Goal: Task Accomplishment & Management: Use online tool/utility

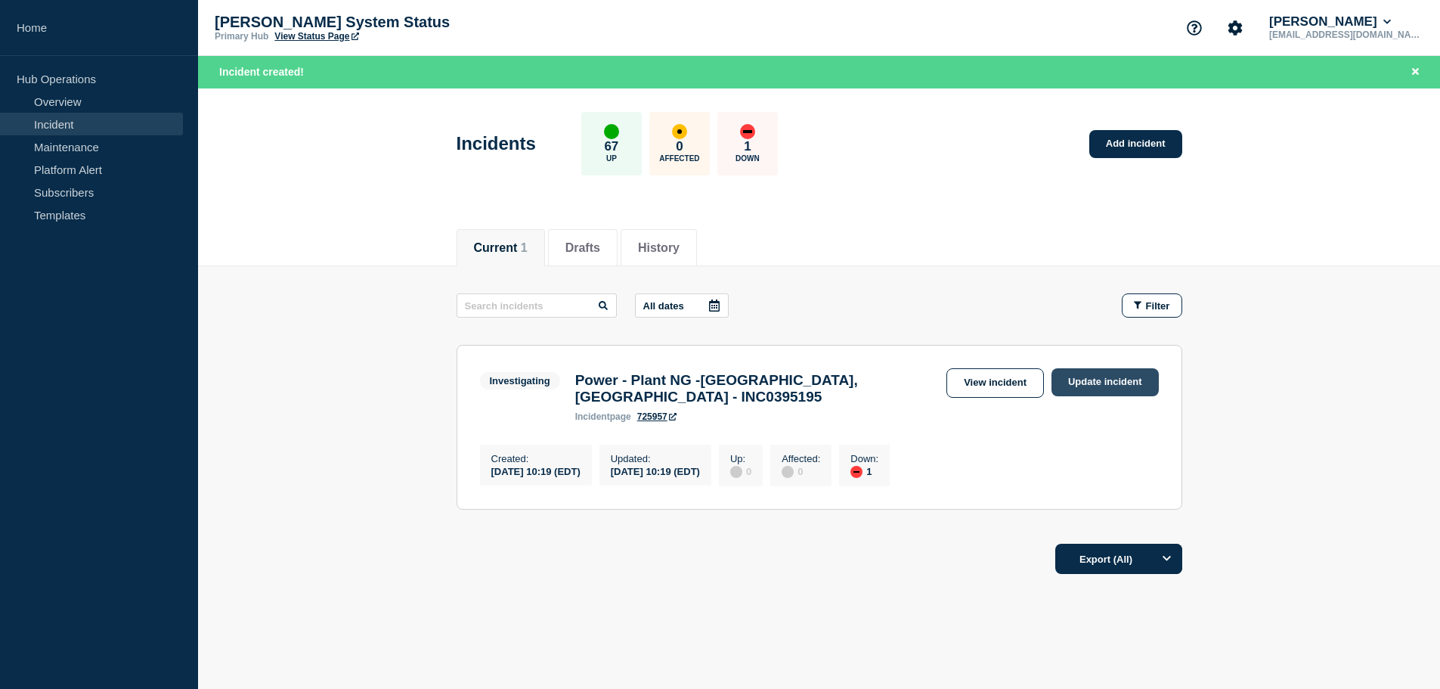
click at [1129, 381] on link "Update incident" at bounding box center [1104, 382] width 107 height 28
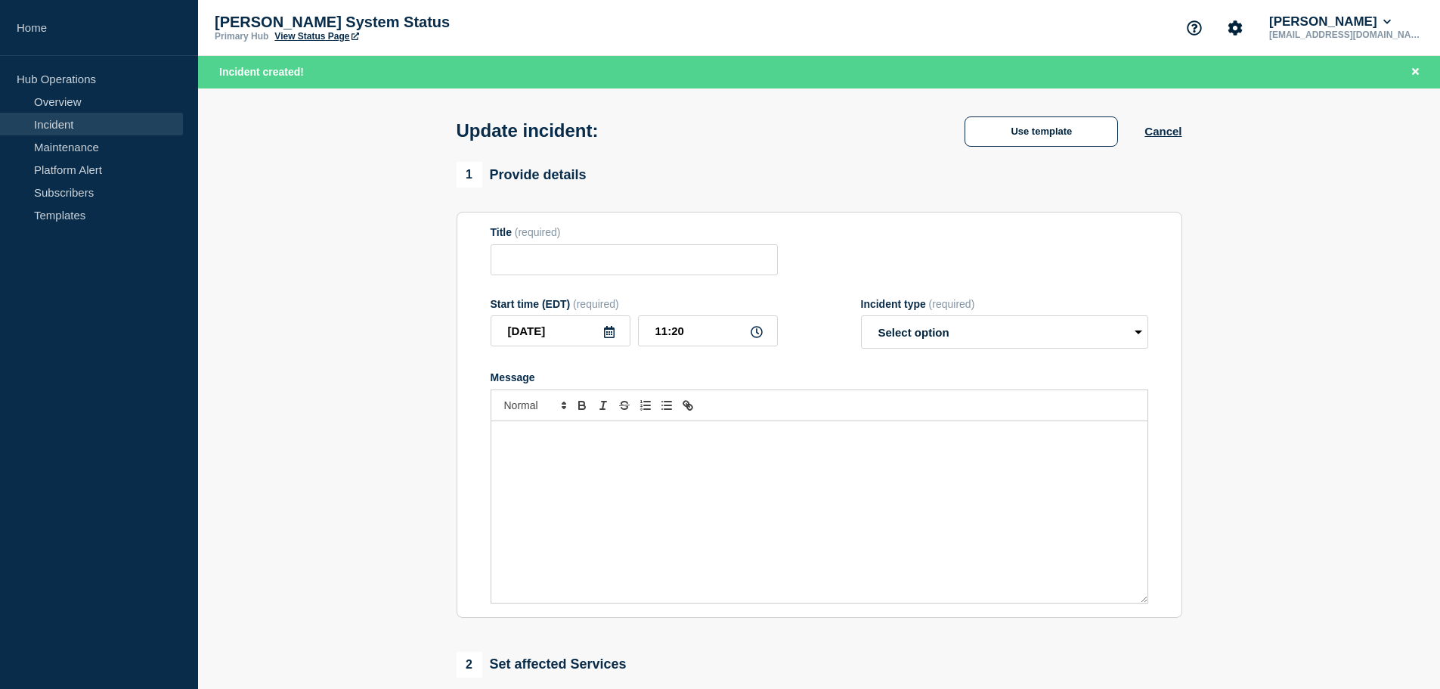
type input "Power - Plant NG -[GEOGRAPHIC_DATA], [GEOGRAPHIC_DATA] - INC0395195"
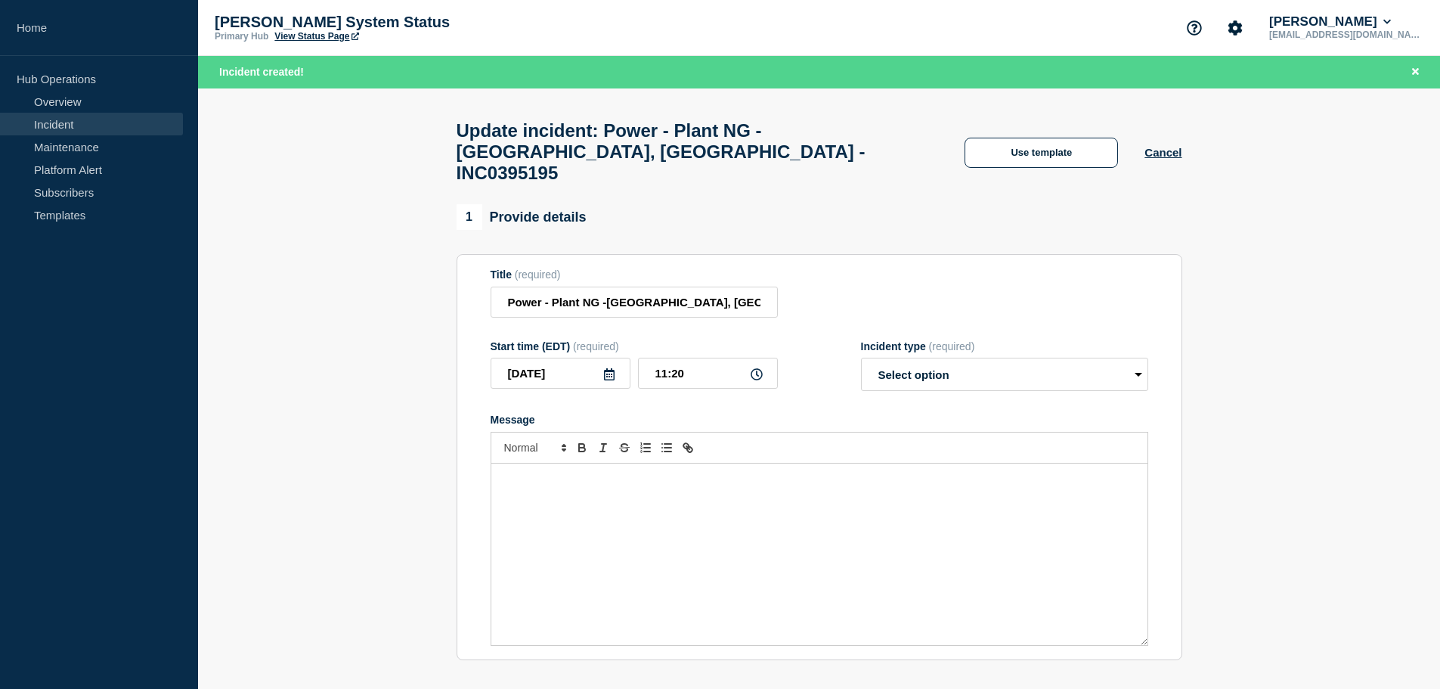
click at [566, 498] on div "Message" at bounding box center [819, 553] width 656 height 181
click at [556, 478] on div "Message" at bounding box center [819, 553] width 656 height 181
drag, startPoint x: 709, startPoint y: 469, endPoint x: 761, endPoint y: 469, distance: 52.2
click at [761, 473] on span "Plant NG is experiencing partial power outage. Major Incident Group is investig…" at bounding box center [752, 478] width 499 height 11
drag, startPoint x: 768, startPoint y: 472, endPoint x: 742, endPoint y: 478, distance: 26.4
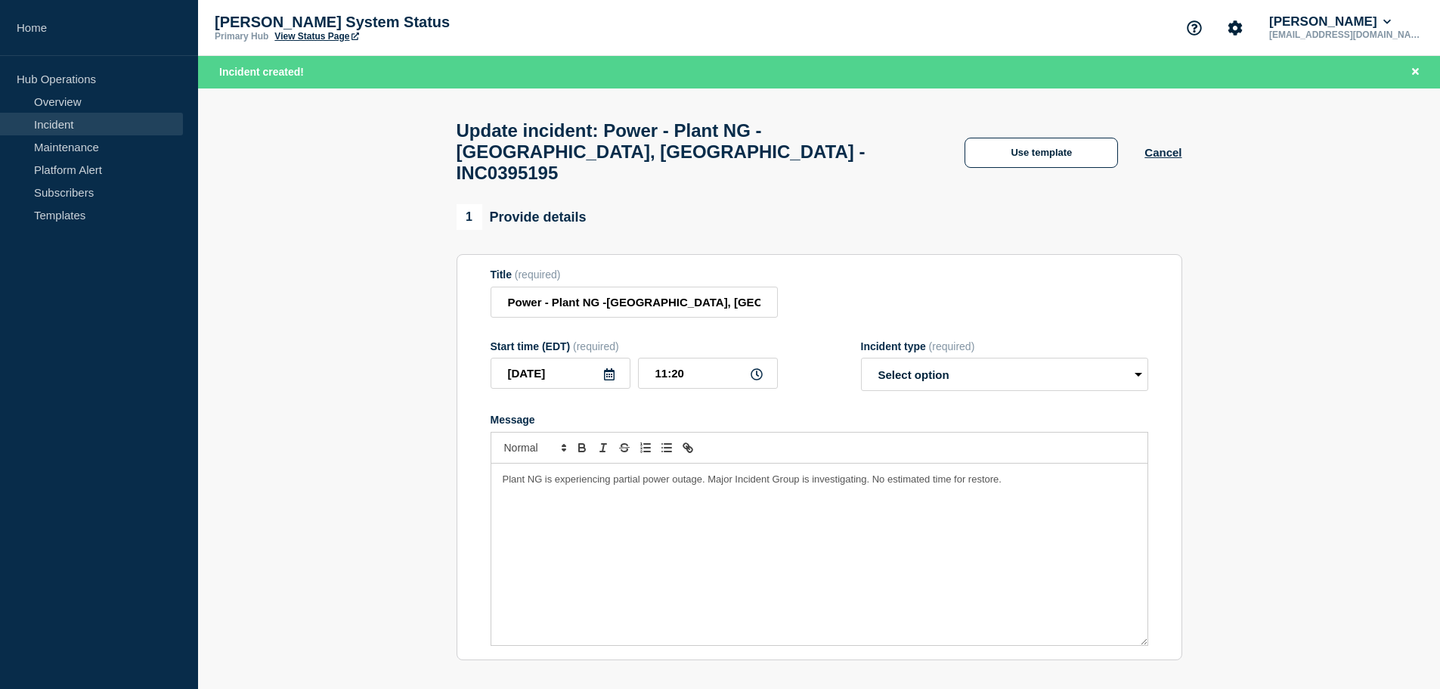
click at [767, 472] on p "Plant NG is experiencing partial power outage. Major Incident Group is investig…" at bounding box center [819, 479] width 633 height 14
drag, startPoint x: 709, startPoint y: 469, endPoint x: 1081, endPoint y: 389, distance: 380.6
click at [1084, 472] on p "Plant NG is experiencing partial power outage. Major Incident Group is investig…" at bounding box center [819, 479] width 633 height 14
click at [1105, 472] on p "Plant NG is experiencing partial power outage. Local power company is working t…" at bounding box center [819, 486] width 633 height 28
click at [992, 367] on select "Select option Investigating Identified Monitoring Resolved" at bounding box center [1004, 374] width 287 height 33
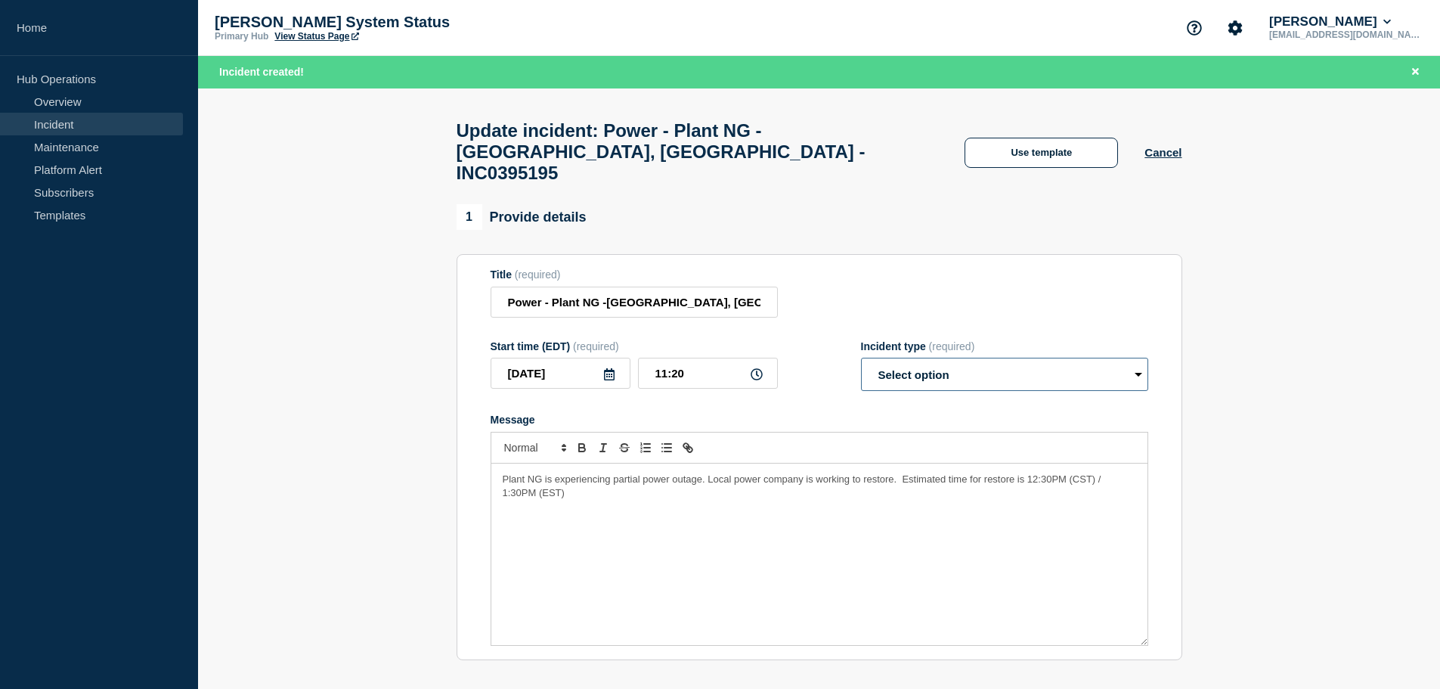
select select "investigating"
click at [861, 358] on select "Select option Investigating Identified Monitoring Resolved" at bounding box center [1004, 374] width 287 height 33
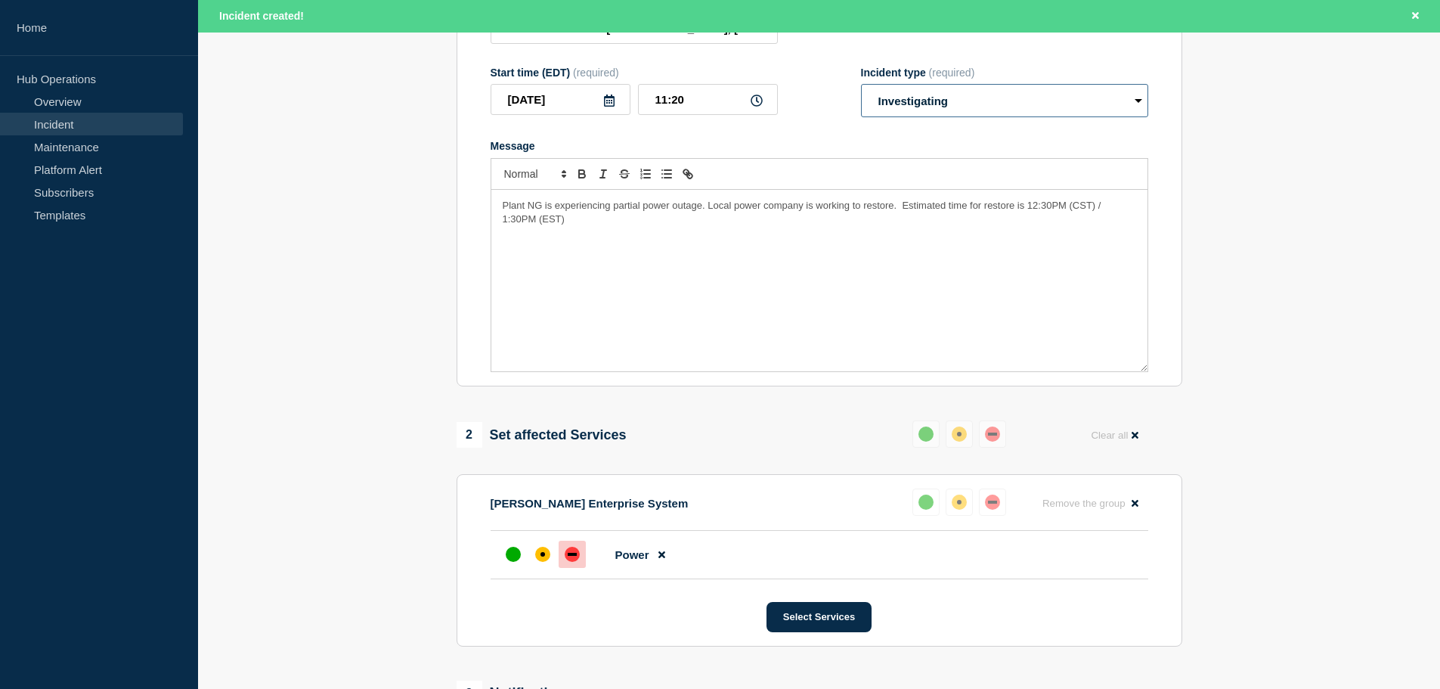
scroll to position [596, 0]
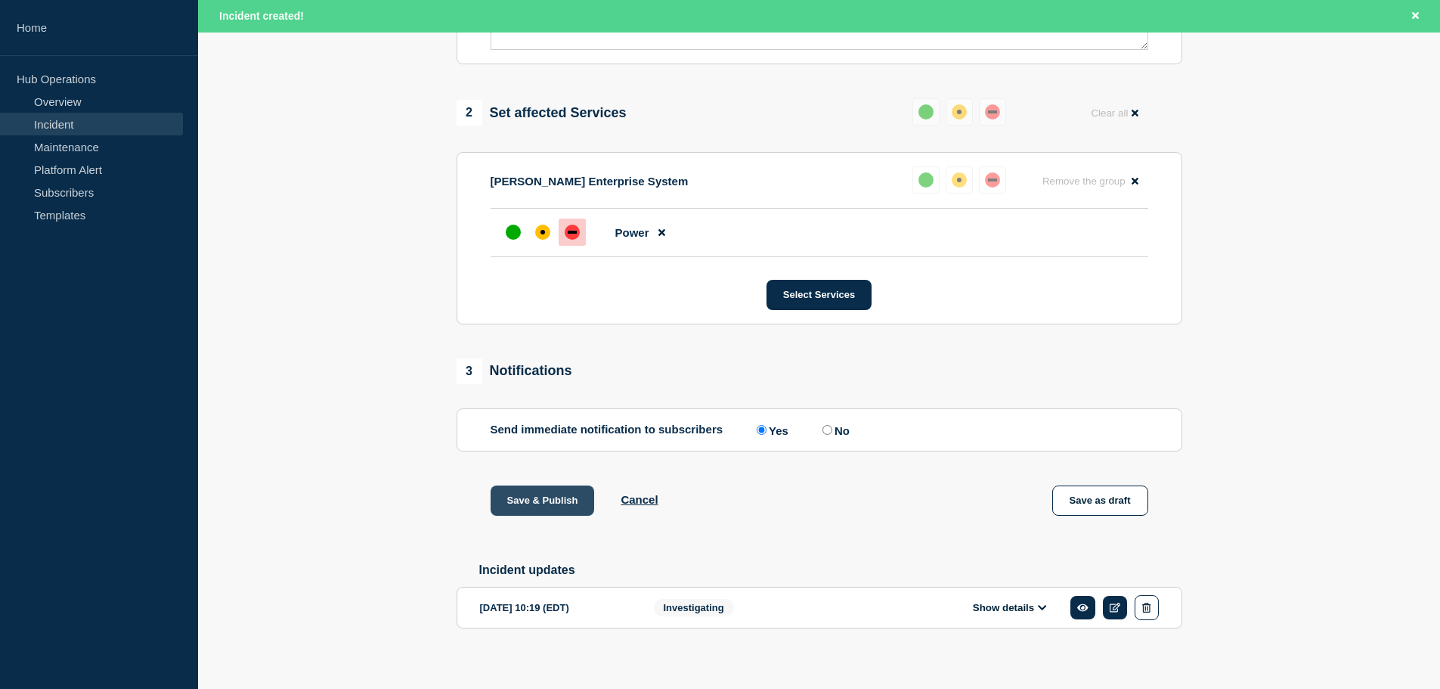
click at [552, 489] on button "Save & Publish" at bounding box center [543, 500] width 104 height 30
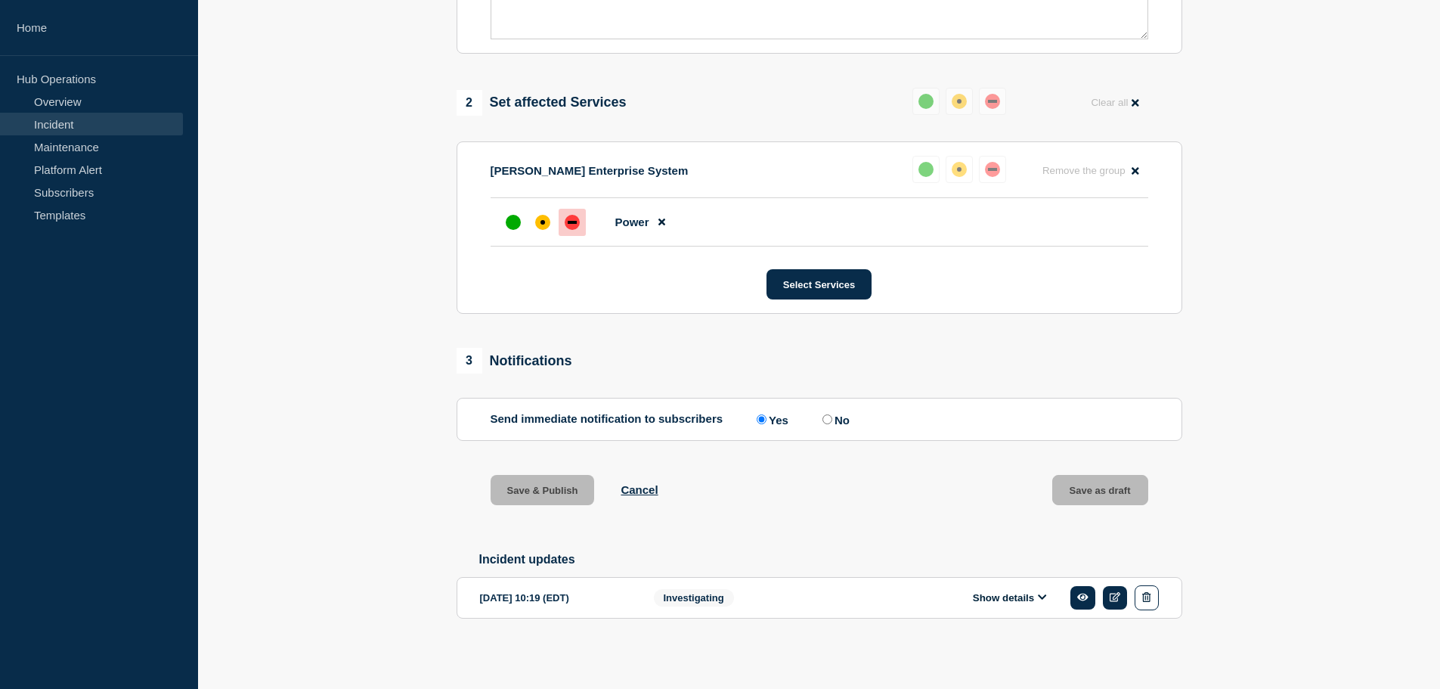
scroll to position [563, 0]
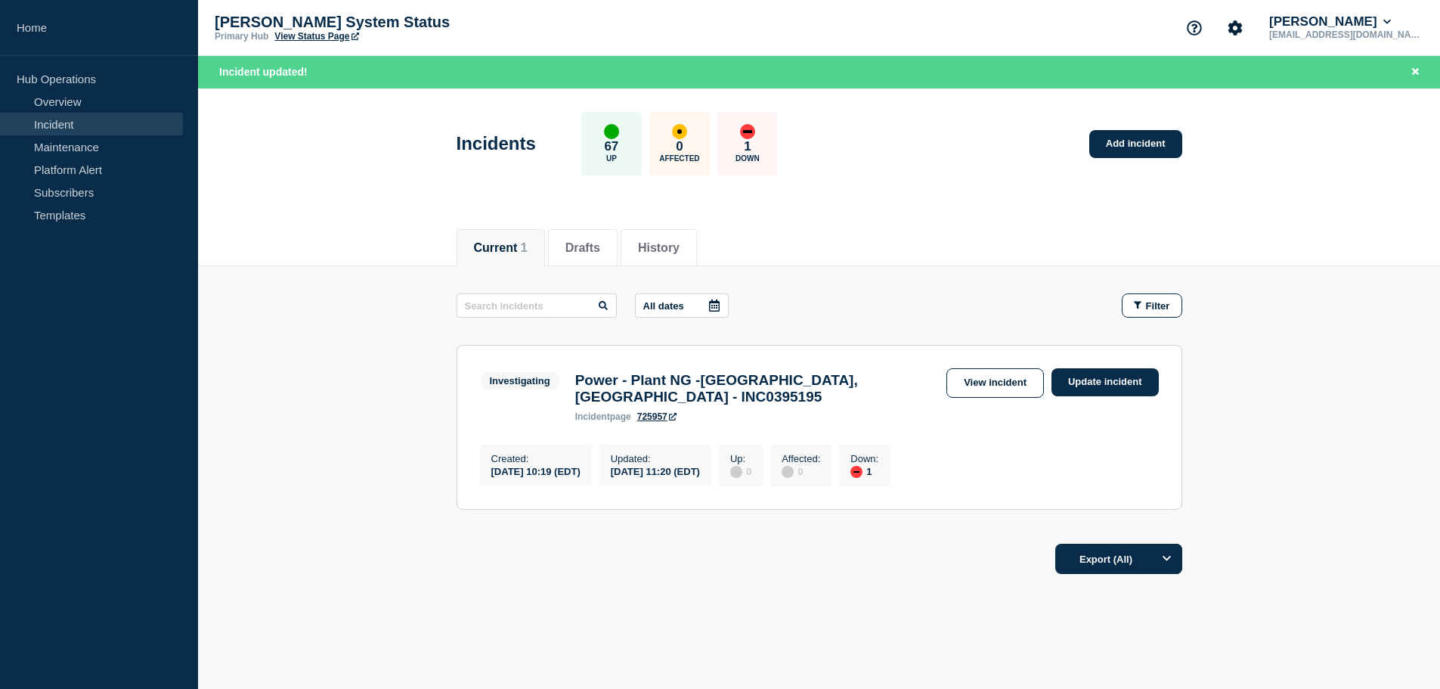
scroll to position [32, 0]
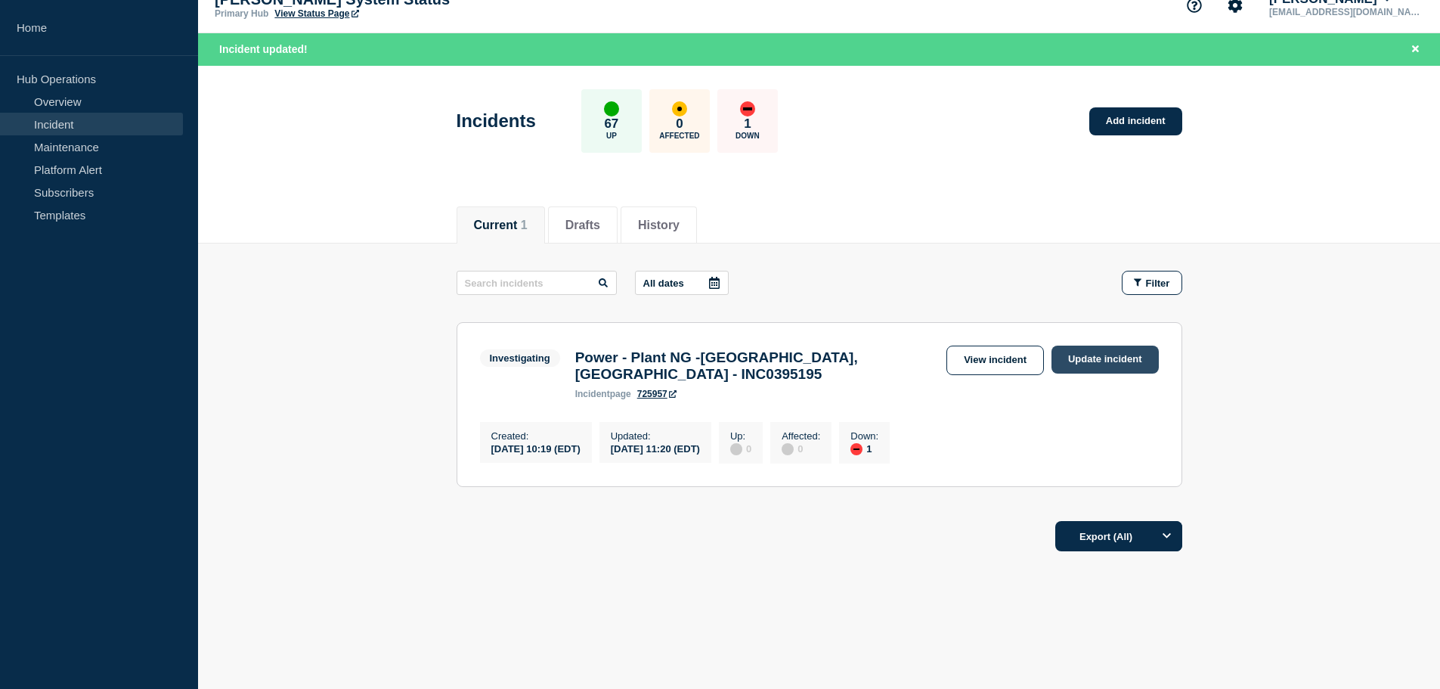
click at [1092, 348] on link "Update incident" at bounding box center [1104, 359] width 107 height 28
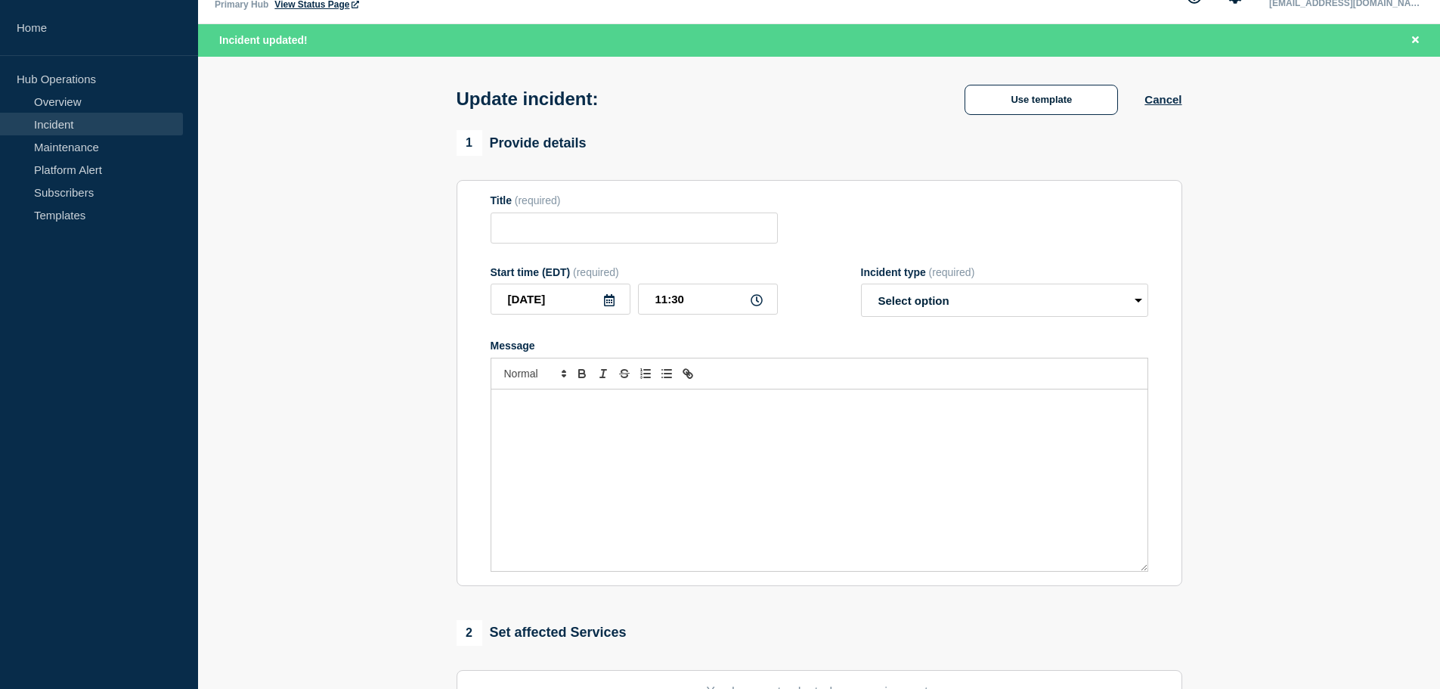
type input "Power - Plant NG -[GEOGRAPHIC_DATA], [GEOGRAPHIC_DATA] - INC0395195"
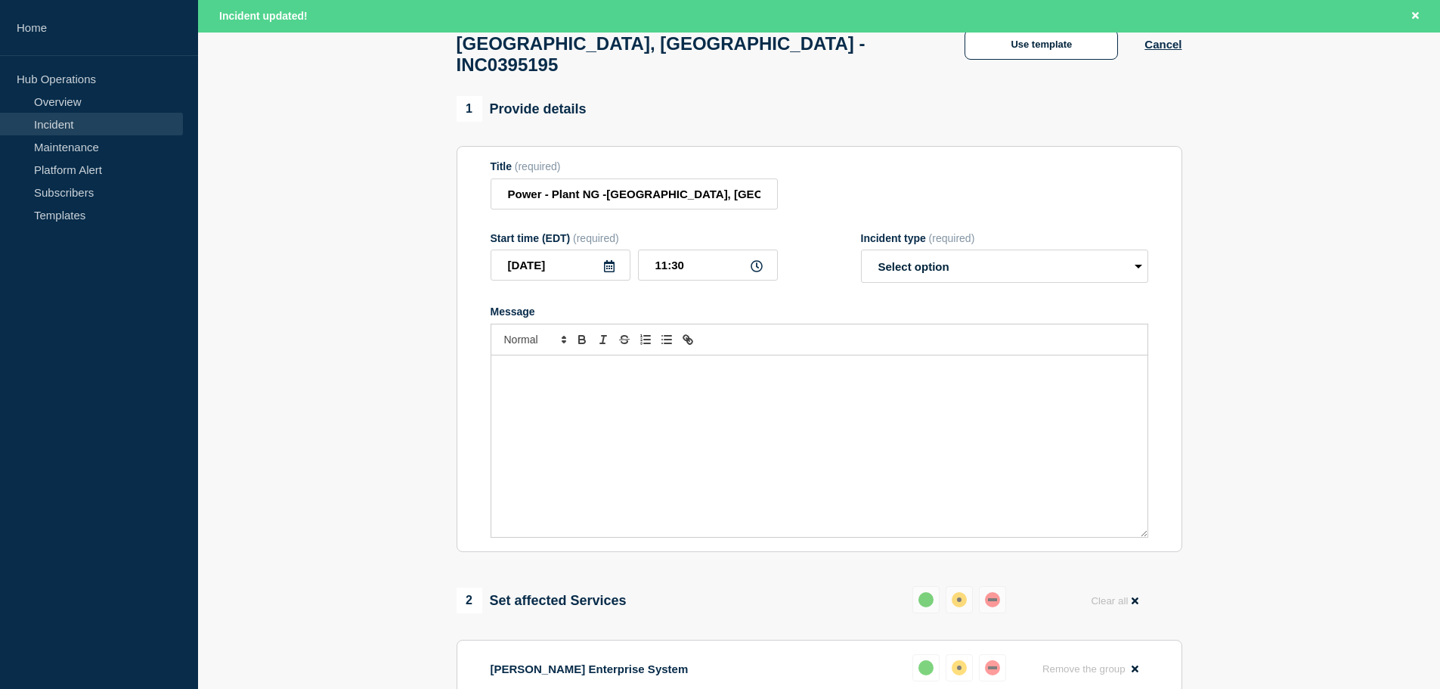
scroll to position [107, 0]
click at [554, 365] on p "Message" at bounding box center [819, 372] width 633 height 14
click at [769, 365] on p "Plant NG power has been restored after outage at location." at bounding box center [819, 372] width 633 height 14
drag, startPoint x: 521, startPoint y: 398, endPoint x: 528, endPoint y: 403, distance: 8.8
click at [521, 398] on div "Plant NG power has been restored after outage at location." at bounding box center [819, 446] width 656 height 181
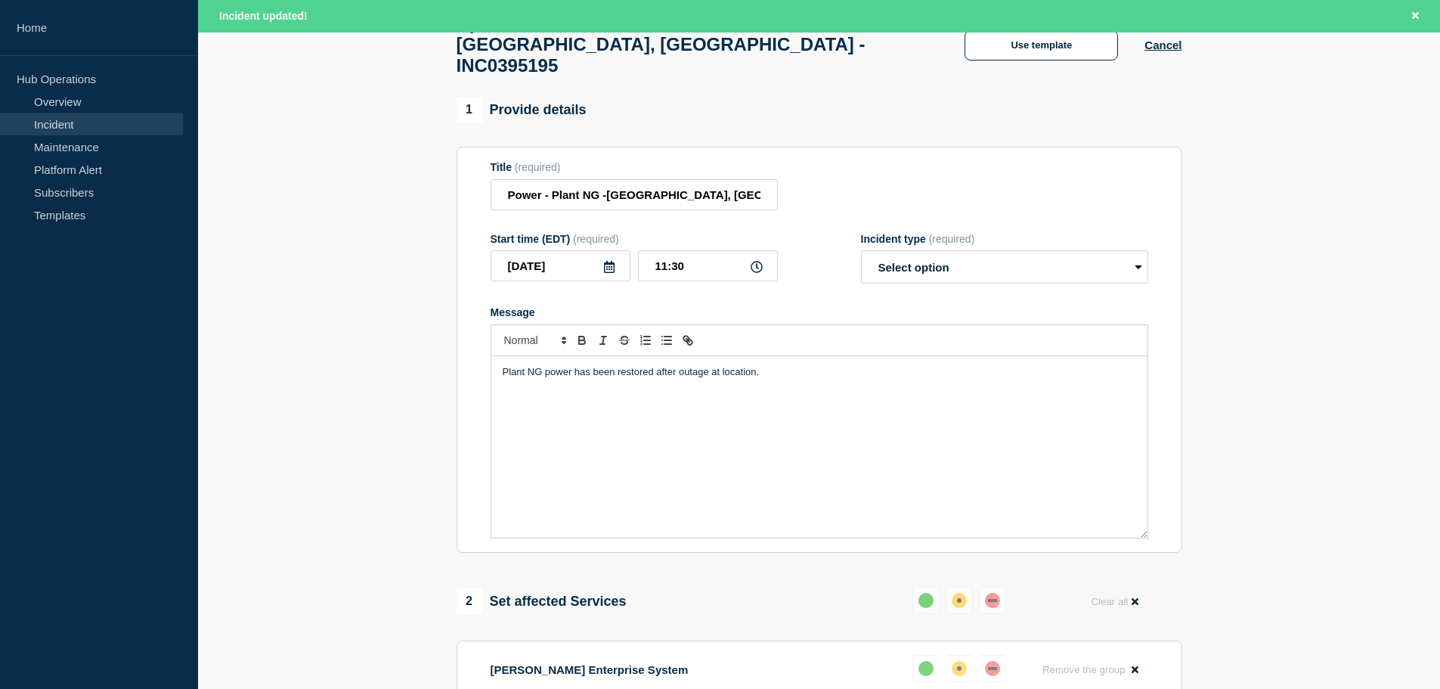
click at [531, 458] on div "Plant NG power has been restored after outage at location." at bounding box center [819, 446] width 656 height 181
drag, startPoint x: 515, startPoint y: 508, endPoint x: 556, endPoint y: 512, distance: 41.7
click at [516, 508] on div "Plant NG power has been restored after outage at location." at bounding box center [819, 446] width 656 height 181
click at [781, 377] on div "Plant NG power has been restored after outage at location." at bounding box center [819, 446] width 656 height 181
drag, startPoint x: 562, startPoint y: 387, endPoint x: 572, endPoint y: 400, distance: 16.2
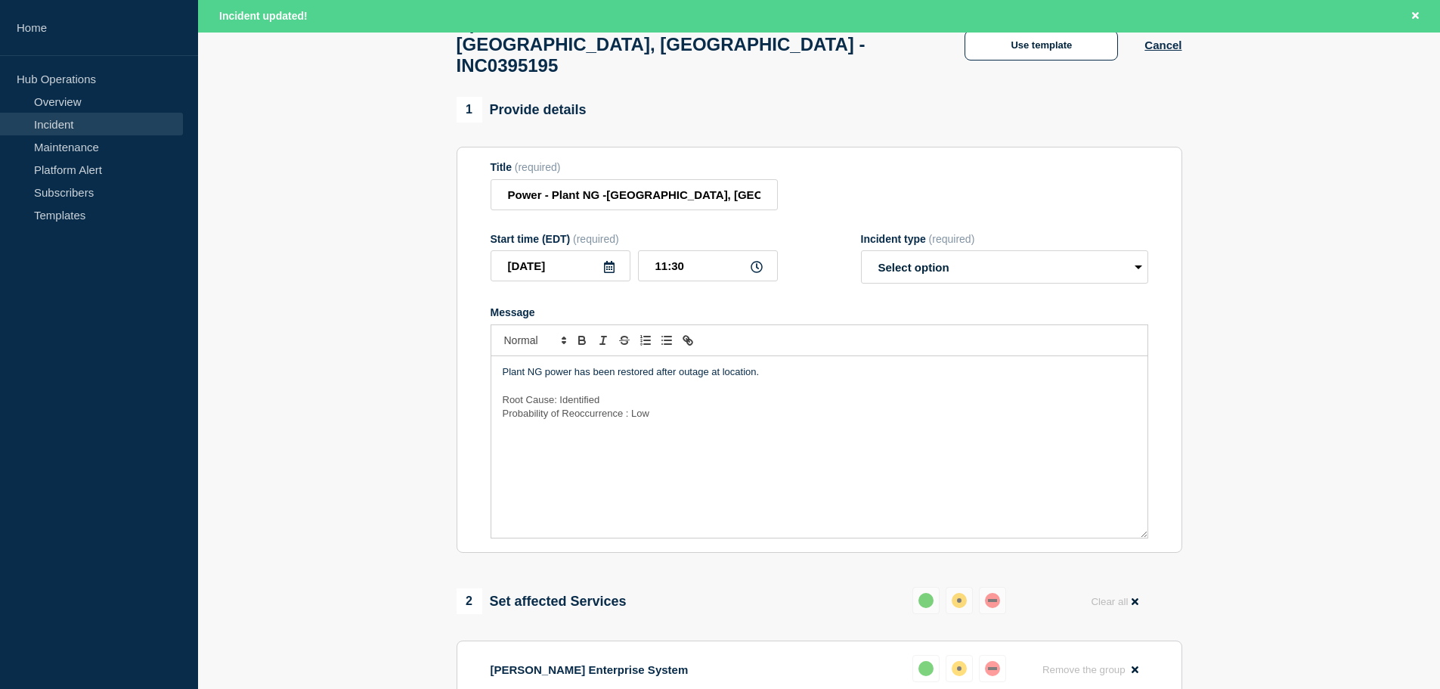
click at [562, 394] on span "Root Cause: Identified" at bounding box center [552, 399] width 98 height 11
click at [650, 407] on p "Probability of Reoccurrence : Low" at bounding box center [819, 414] width 633 height 14
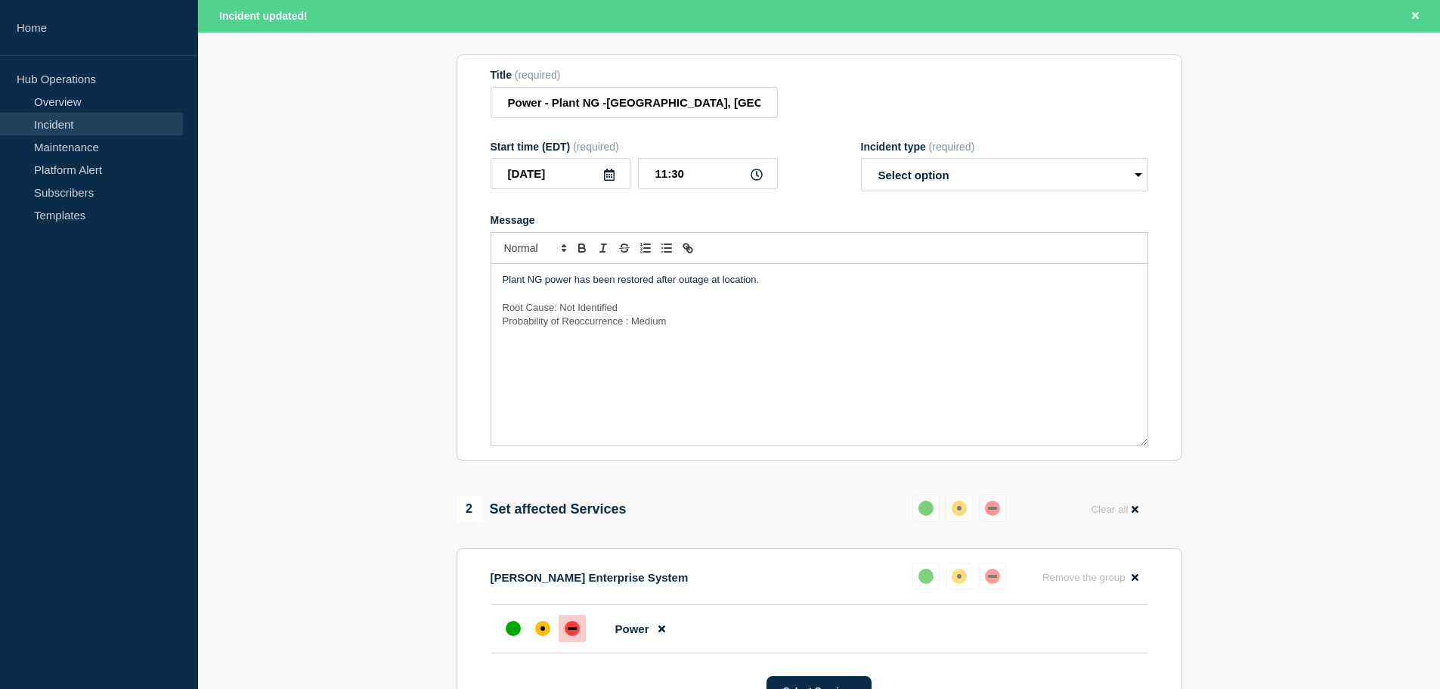
scroll to position [485, 0]
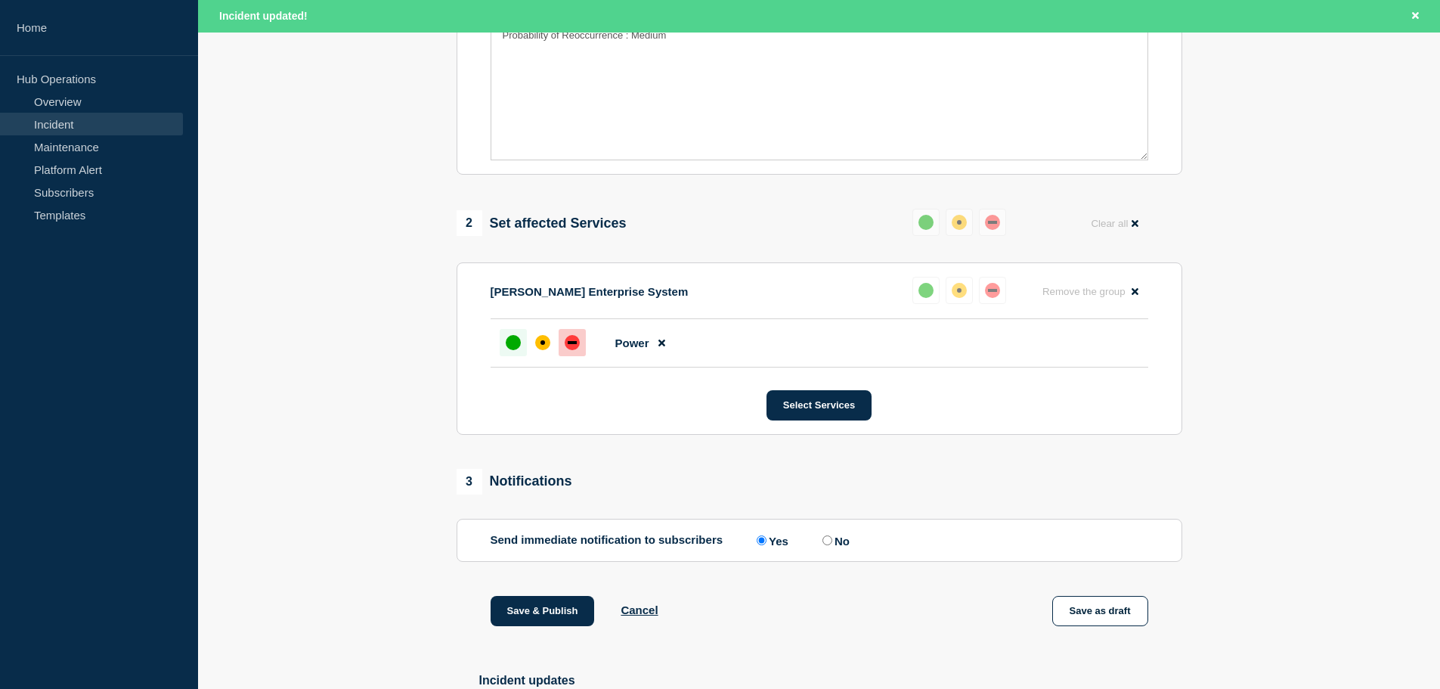
click at [501, 329] on div at bounding box center [513, 342] width 27 height 27
click at [506, 335] on div "up" at bounding box center [513, 342] width 15 height 15
drag, startPoint x: 512, startPoint y: 328, endPoint x: 585, endPoint y: 343, distance: 74.9
click at [512, 335] on div "up" at bounding box center [513, 342] width 15 height 15
click at [928, 215] on div "up" at bounding box center [925, 222] width 15 height 15
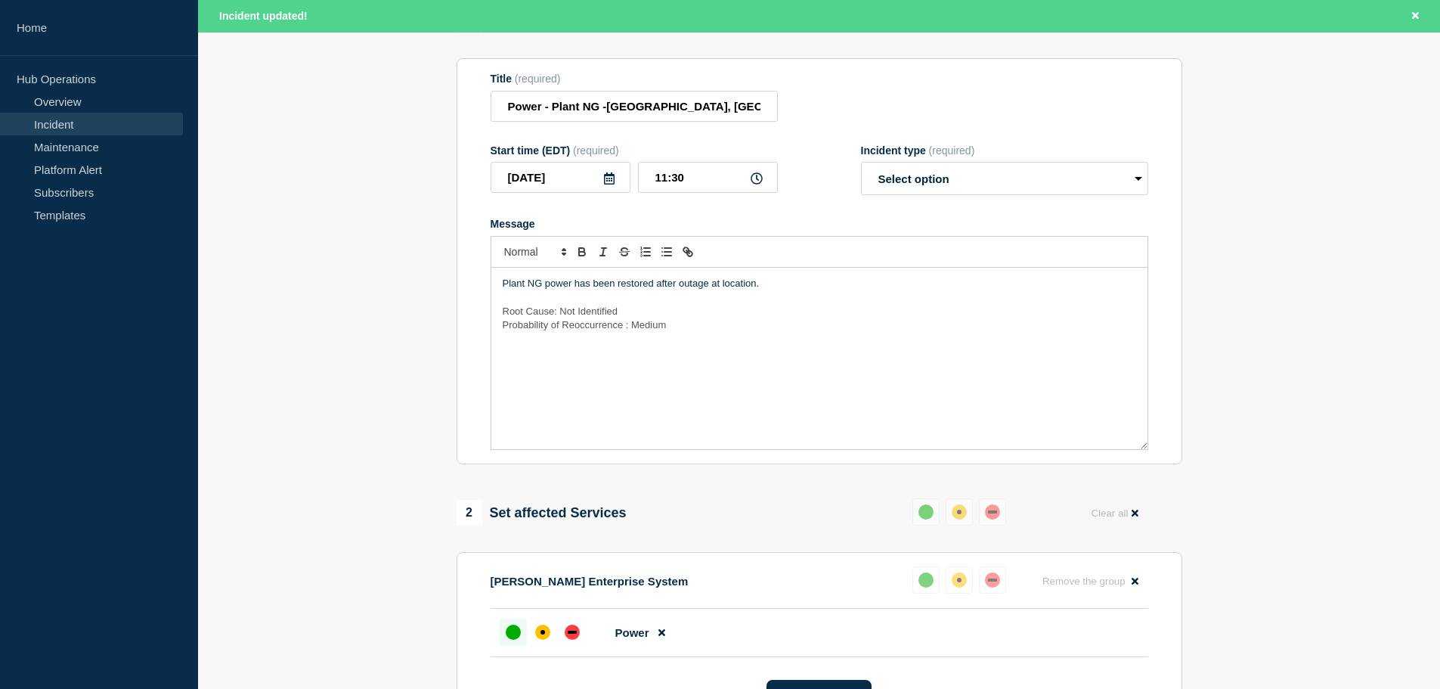
scroll to position [183, 0]
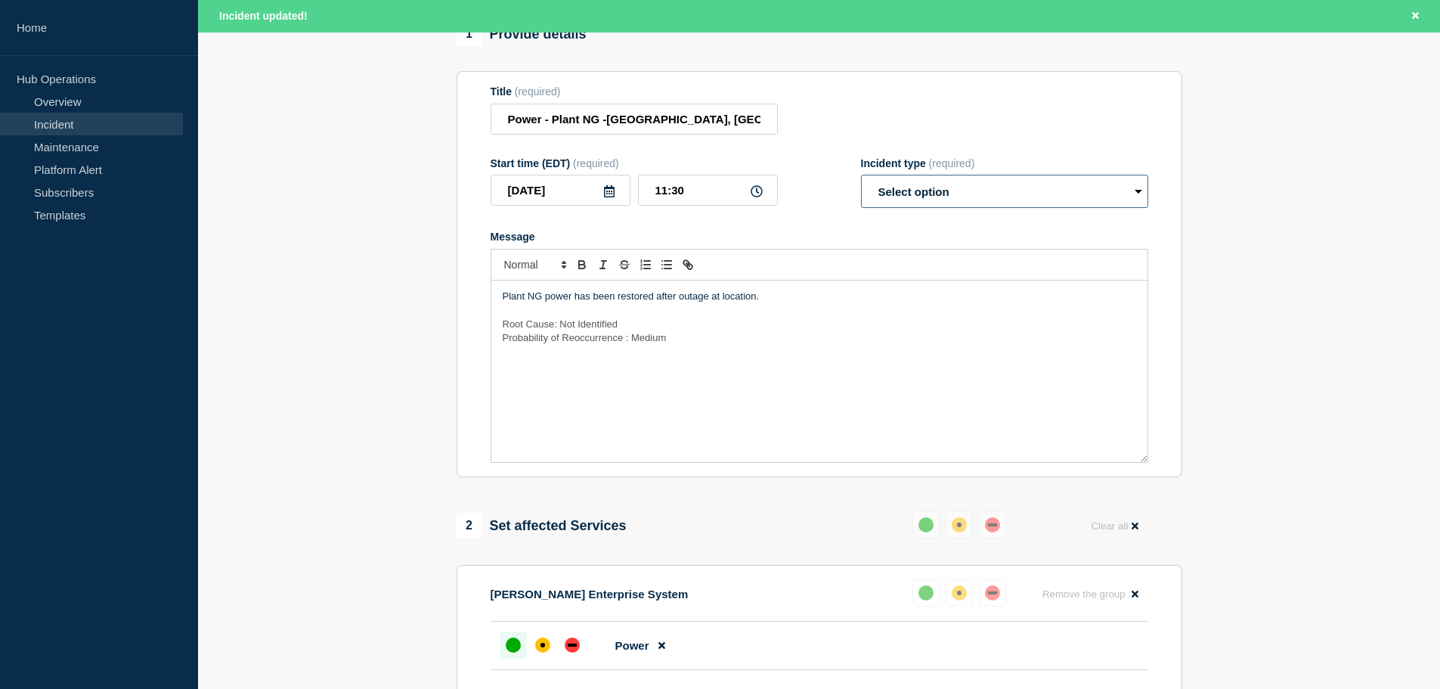
click at [989, 175] on select "Select option Investigating Identified Monitoring Resolved" at bounding box center [1004, 191] width 287 height 33
select select "resolved"
click at [861, 175] on select "Select option Investigating Identified Monitoring Resolved" at bounding box center [1004, 191] width 287 height 33
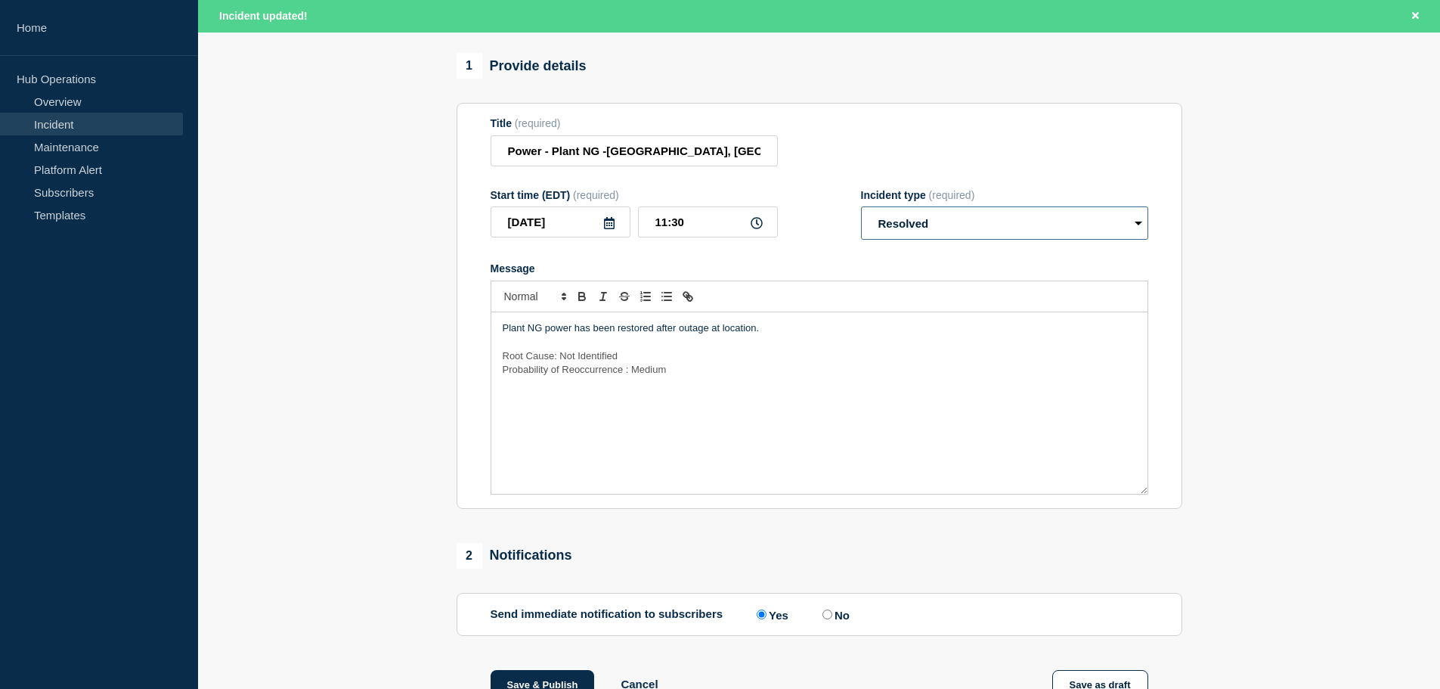
scroll to position [227, 0]
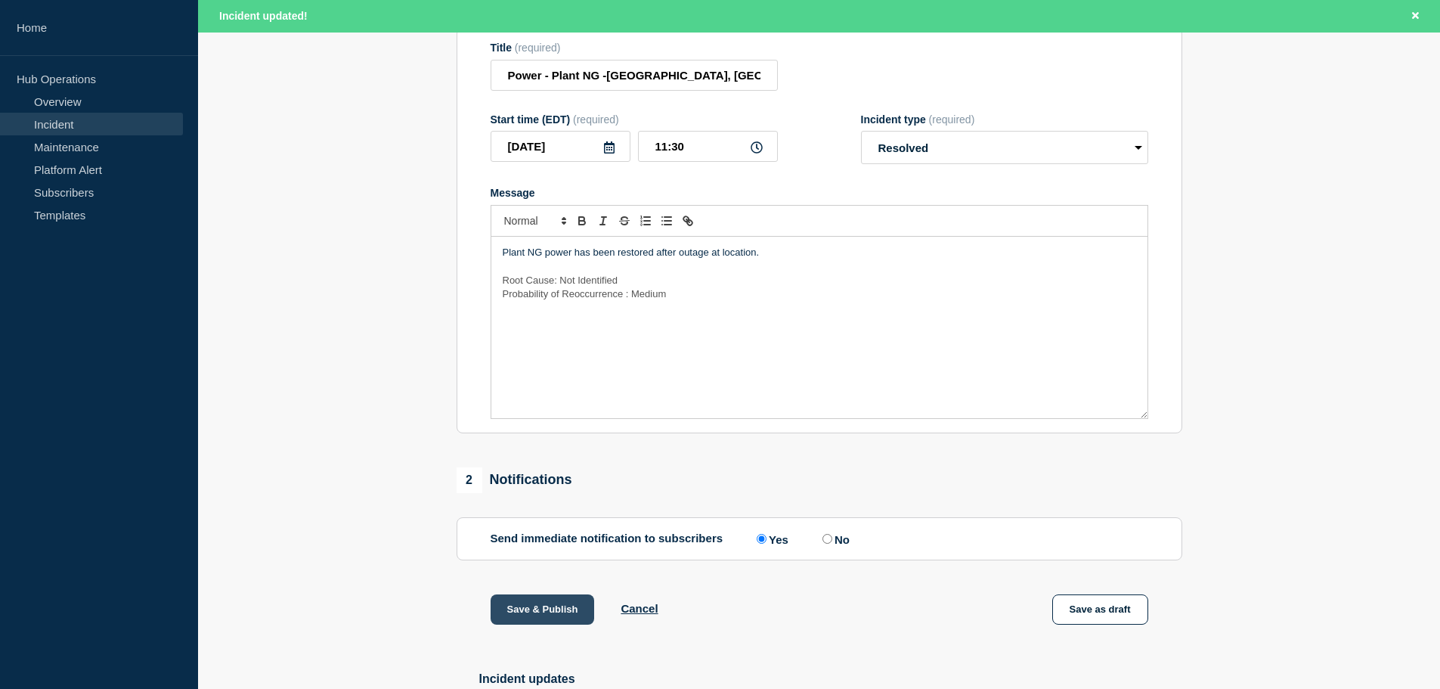
click at [539, 602] on button "Save & Publish" at bounding box center [543, 609] width 104 height 30
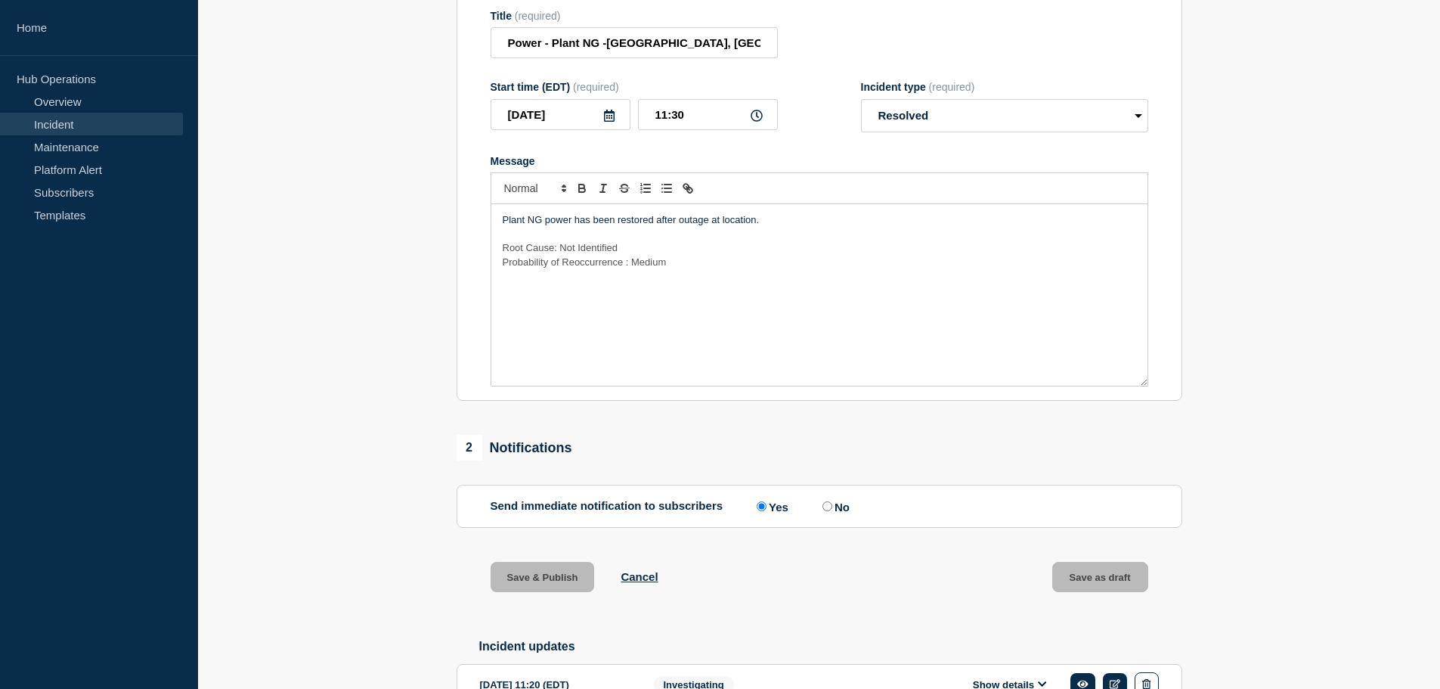
scroll to position [195, 0]
